Goal: Task Accomplishment & Management: Use online tool/utility

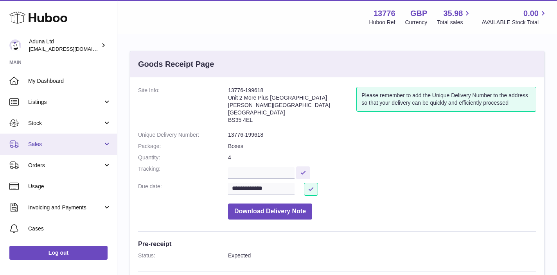
click at [55, 144] on span "Sales" at bounding box center [65, 144] width 75 height 7
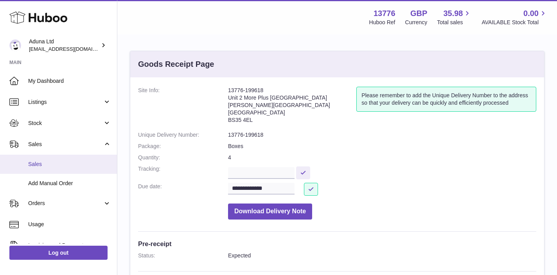
click at [39, 167] on span "Sales" at bounding box center [69, 164] width 83 height 7
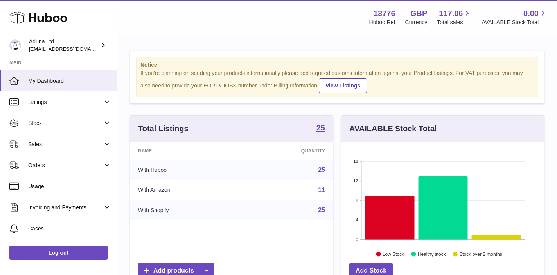
scroll to position [122, 203]
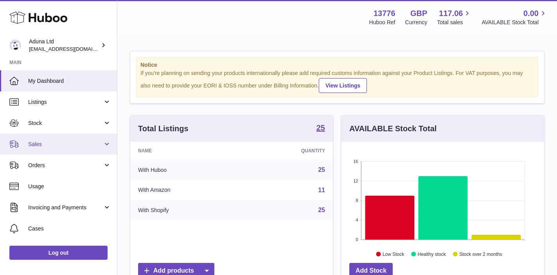
click at [46, 149] on link "Sales" at bounding box center [58, 144] width 117 height 21
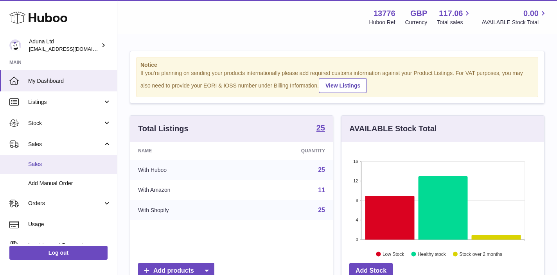
click at [38, 162] on span "Sales" at bounding box center [69, 164] width 83 height 7
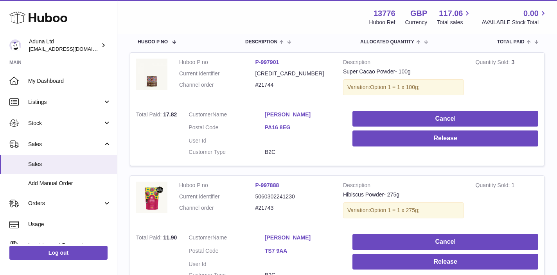
scroll to position [131, 0]
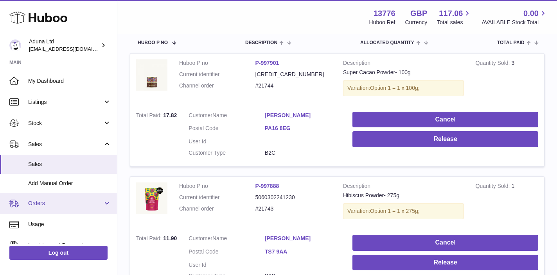
click at [45, 208] on link "Orders" at bounding box center [58, 203] width 117 height 21
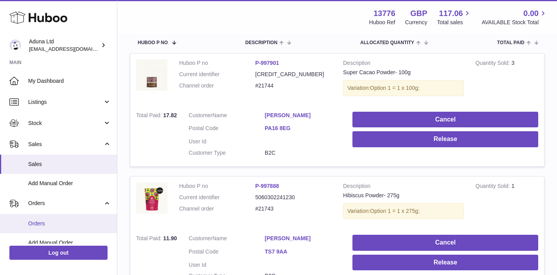
click at [48, 224] on span "Orders" at bounding box center [69, 223] width 83 height 7
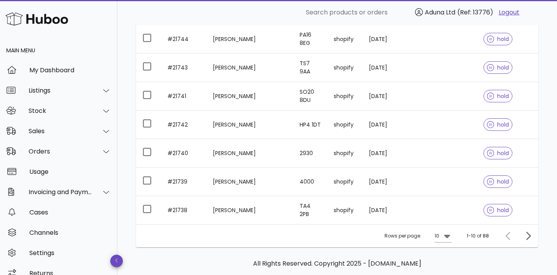
scroll to position [179, 0]
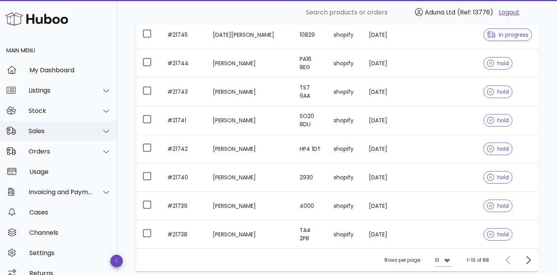
click at [50, 134] on div "Sales" at bounding box center [61, 130] width 64 height 7
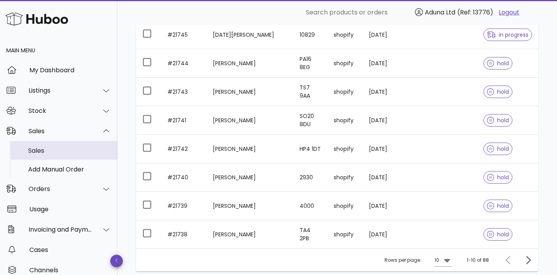
click at [59, 154] on div "Sales" at bounding box center [69, 150] width 83 height 7
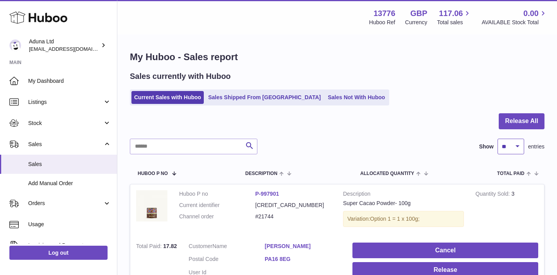
click at [514, 151] on select "** ** ** ***" at bounding box center [510, 147] width 27 height 16
select select "**"
click at [497, 139] on select "** ** ** ***" at bounding box center [510, 147] width 27 height 16
click at [515, 121] on button "Release All" at bounding box center [522, 121] width 46 height 16
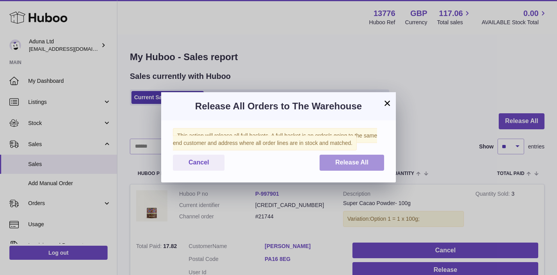
click at [361, 169] on button "Release All" at bounding box center [351, 163] width 65 height 16
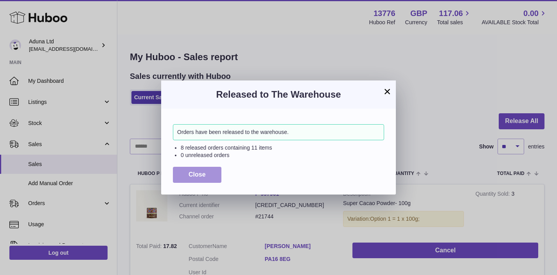
click at [195, 178] on span "Close" at bounding box center [196, 174] width 17 height 7
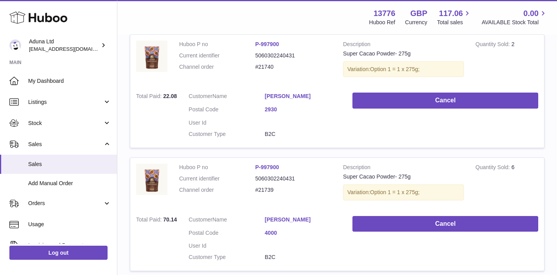
scroll to position [601, 0]
